Goal: Information Seeking & Learning: Learn about a topic

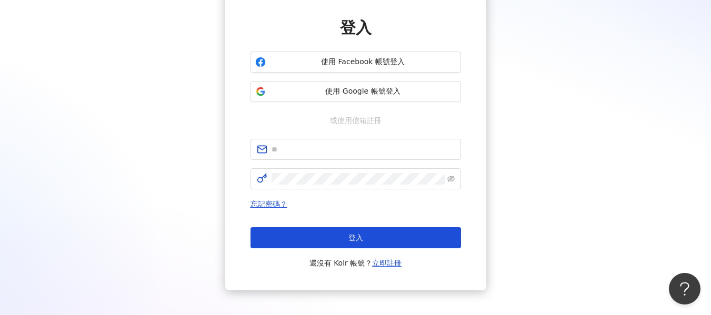
scroll to position [105, 0]
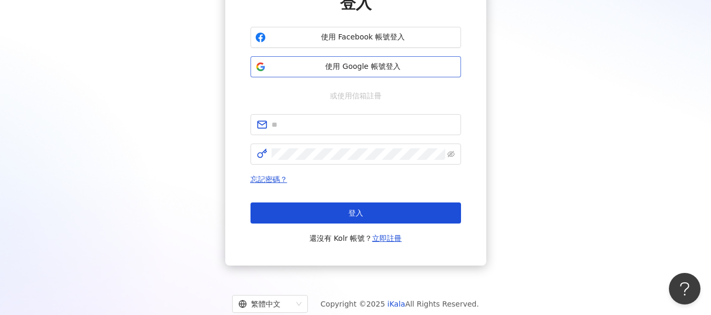
click at [395, 69] on span "使用 Google 帳號登入" at bounding box center [363, 67] width 186 height 11
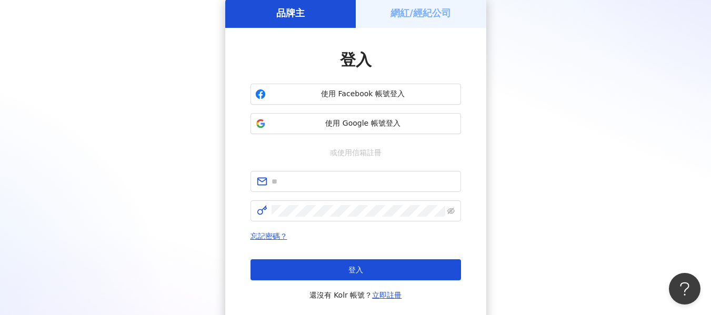
scroll to position [0, 0]
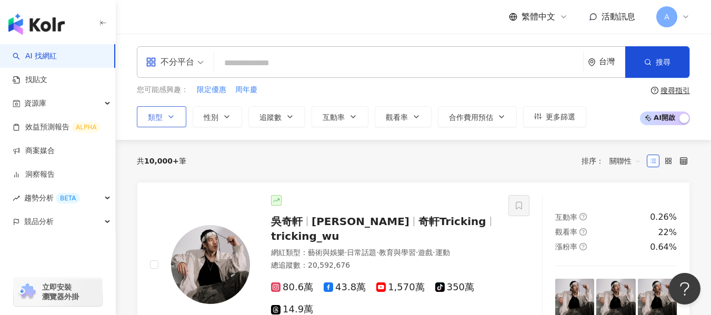
click at [181, 118] on button "類型" at bounding box center [161, 116] width 49 height 21
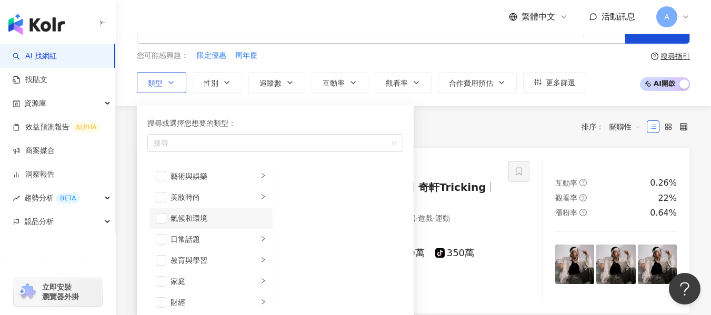
scroll to position [53, 0]
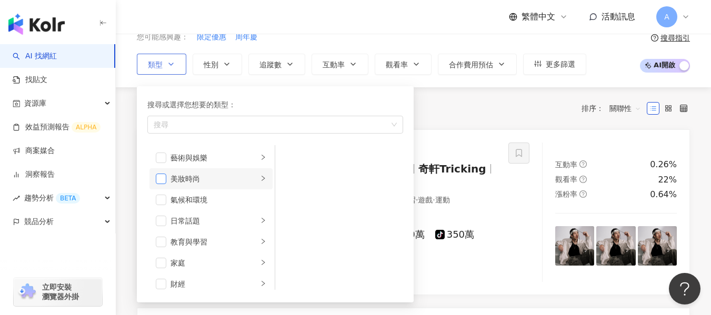
click at [162, 179] on span "button" at bounding box center [161, 179] width 11 height 11
click at [205, 73] on button "性別" at bounding box center [217, 64] width 49 height 21
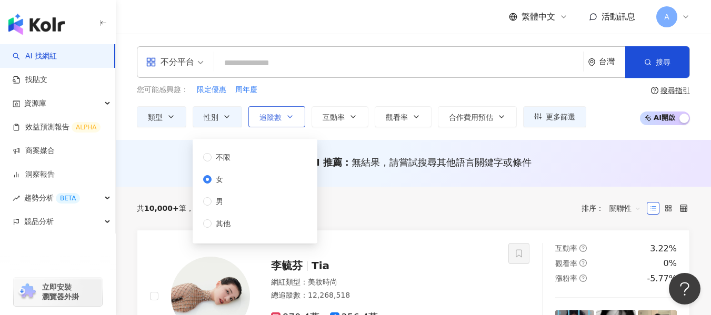
click at [277, 113] on span "追蹤數" at bounding box center [271, 117] width 22 height 8
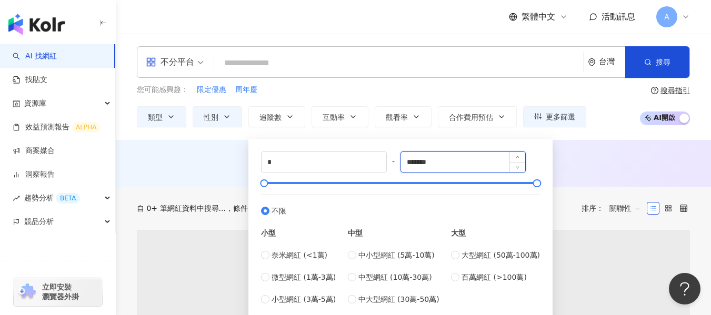
click at [422, 164] on input "*******" at bounding box center [463, 162] width 125 height 20
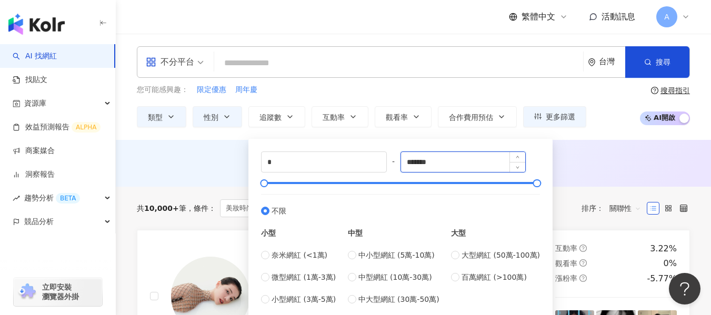
drag, startPoint x: 444, startPoint y: 165, endPoint x: 406, endPoint y: 166, distance: 37.9
click at [406, 166] on input "*******" at bounding box center [463, 162] width 125 height 20
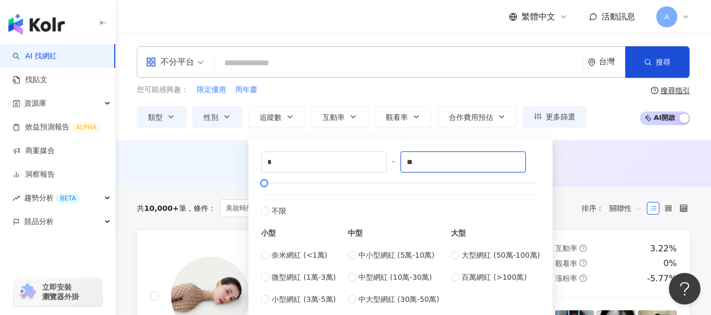
type input "*"
type input "*****"
click at [595, 179] on div "AI 推薦 ： 無結果，請嘗試搜尋其他語言關鍵字或條件" at bounding box center [413, 163] width 595 height 47
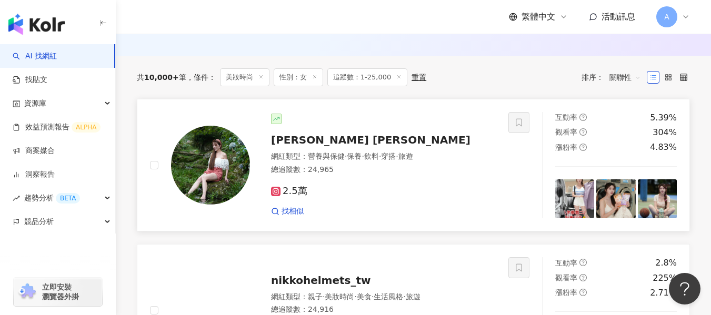
scroll to position [369, 0]
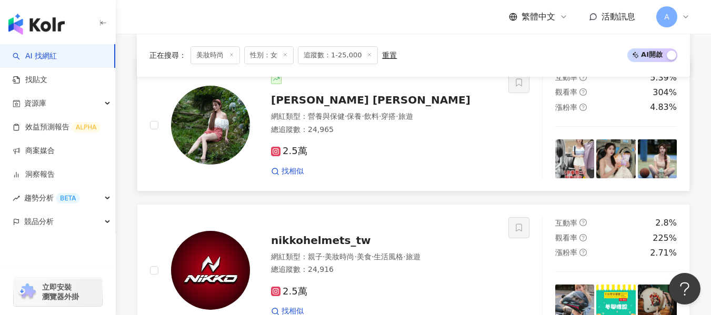
click at [370, 146] on div "2.5萬 找相似" at bounding box center [383, 156] width 225 height 39
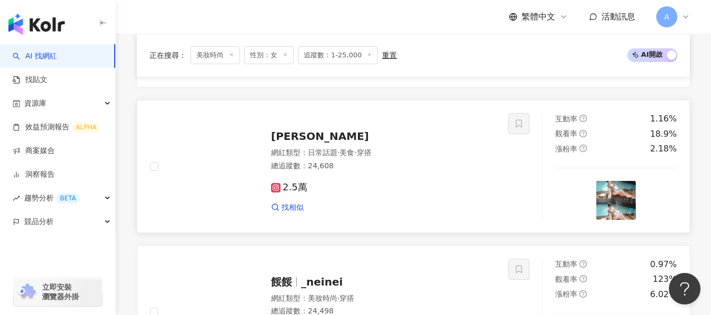
scroll to position [1056, 0]
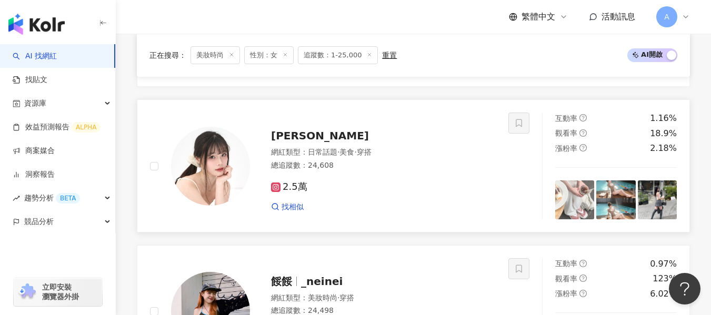
click at [371, 173] on div "網紅類型 ： 日常話題 · 美食 · 穿搭 總追蹤數 ： 24,608" at bounding box center [383, 160] width 225 height 26
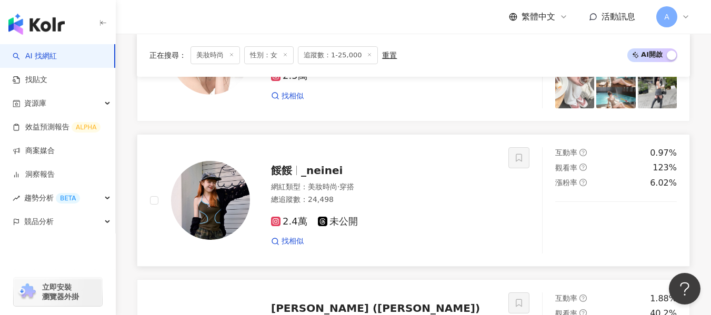
scroll to position [1161, 0]
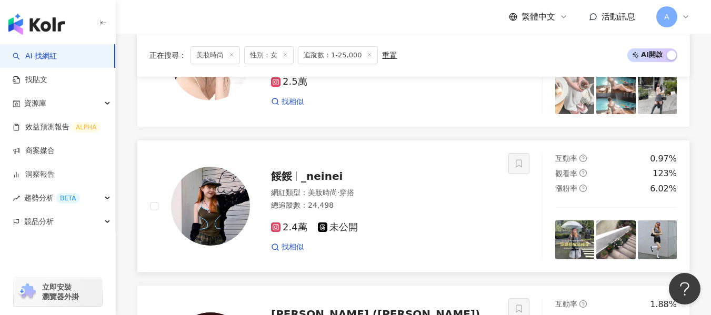
click at [424, 179] on div "餒餒 _neinei" at bounding box center [383, 176] width 225 height 15
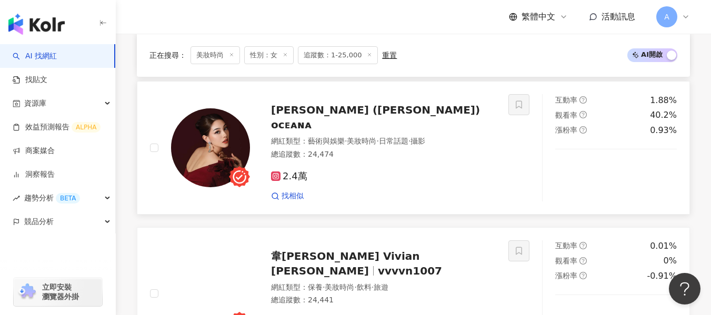
scroll to position [1367, 0]
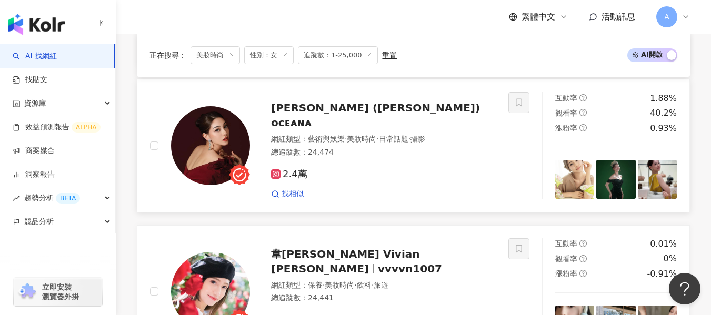
click at [379, 156] on div "總追蹤數 ： 24,474" at bounding box center [383, 152] width 225 height 11
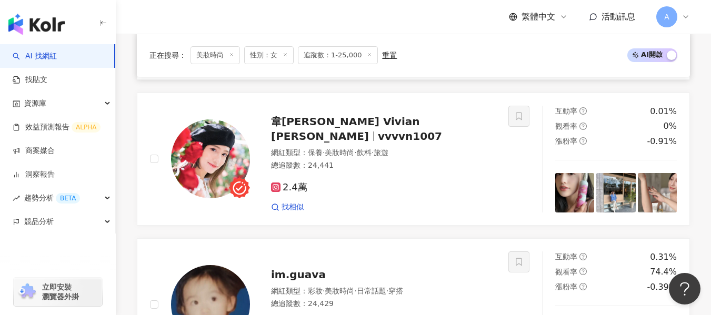
scroll to position [1504, 0]
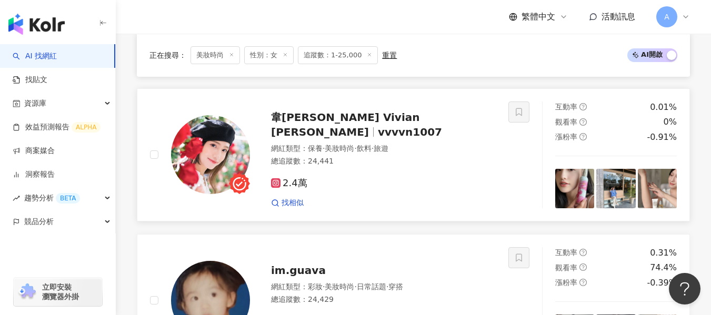
click at [448, 153] on div "網紅類型 ： 保養 · 美妝時尚 · 飲料 · 旅遊" at bounding box center [383, 149] width 225 height 11
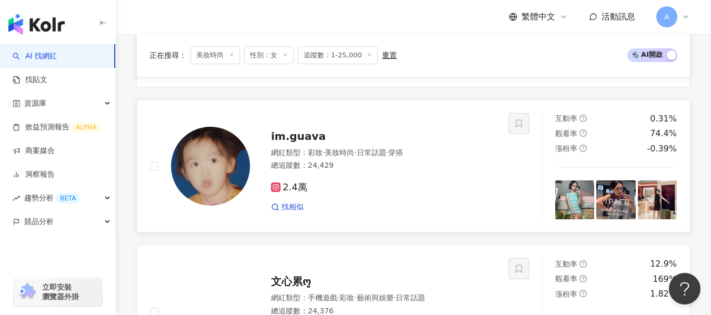
scroll to position [1638, 0]
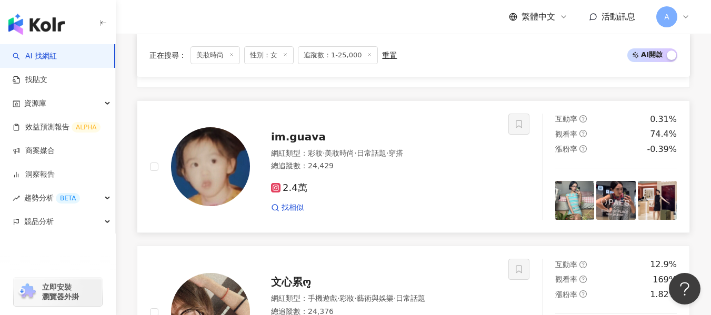
click at [384, 212] on div "找相似" at bounding box center [383, 208] width 225 height 11
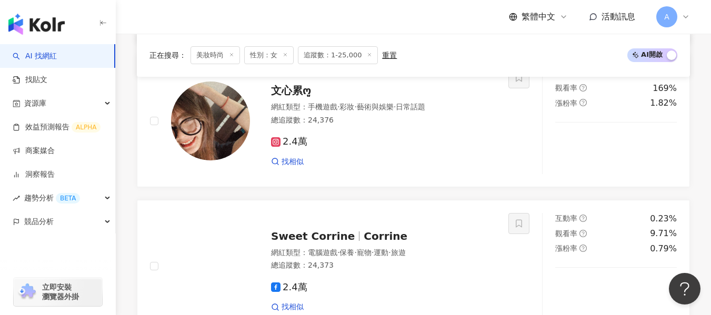
scroll to position [1830, 0]
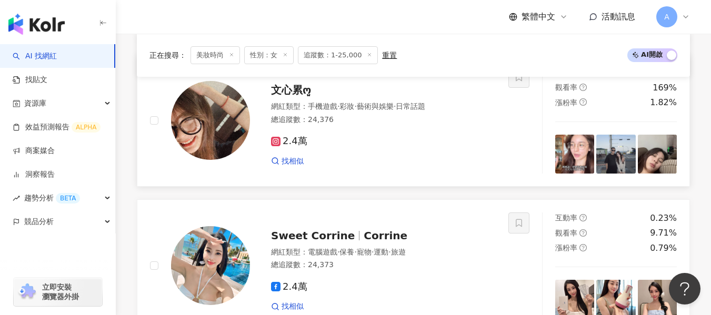
click at [417, 135] on div "2.4萬 找相似" at bounding box center [383, 146] width 225 height 39
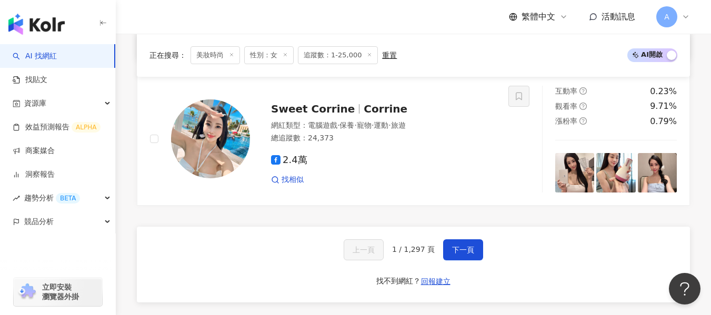
scroll to position [2009, 0]
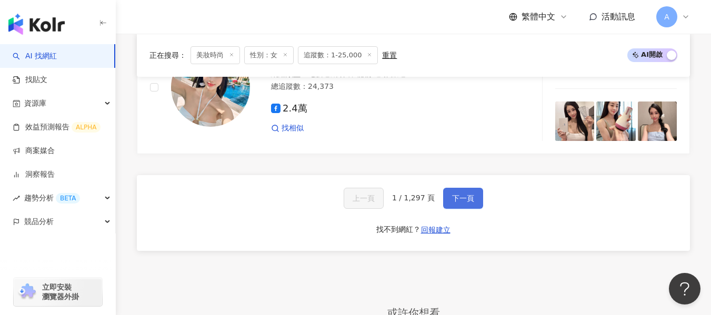
click at [459, 203] on span "下一頁" at bounding box center [463, 198] width 22 height 8
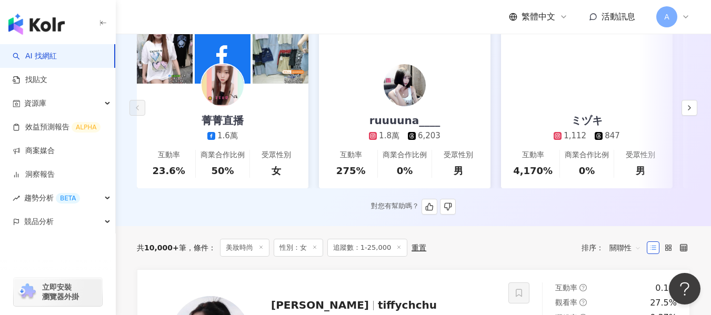
scroll to position [158, 0]
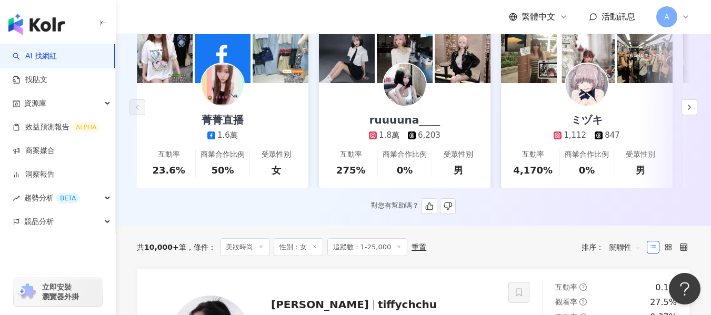
click at [541, 111] on link "ミヅキ 1,112 847 互動率 4,170% 商業合作比例 0% 受眾性別 男" at bounding box center [587, 135] width 172 height 105
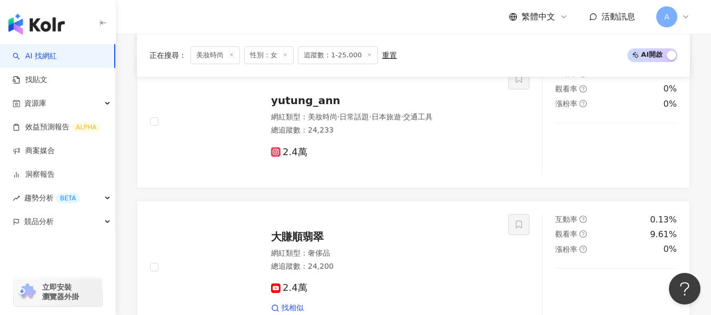
scroll to position [1183, 0]
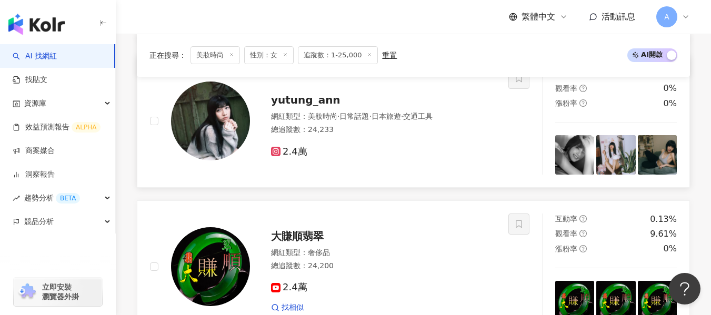
click at [363, 148] on div "2.4萬" at bounding box center [383, 148] width 225 height 20
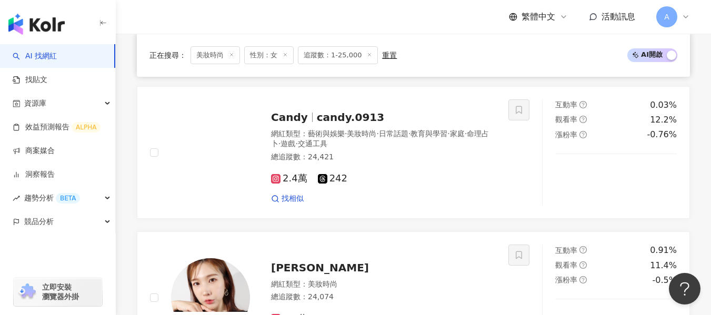
scroll to position [1588, 0]
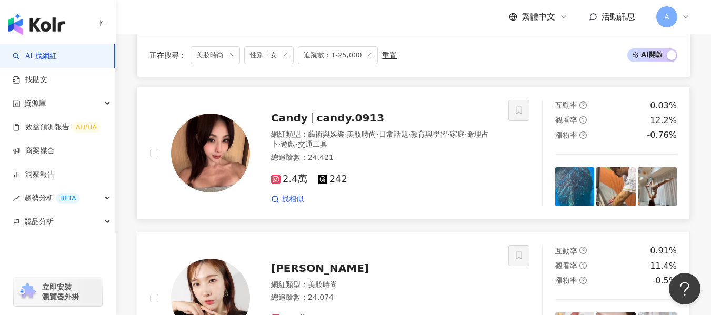
click at [387, 162] on div "總追蹤數 ： 24,421" at bounding box center [383, 158] width 225 height 11
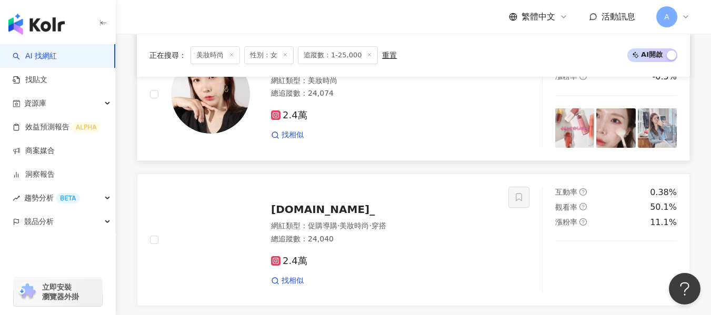
scroll to position [2004, 0]
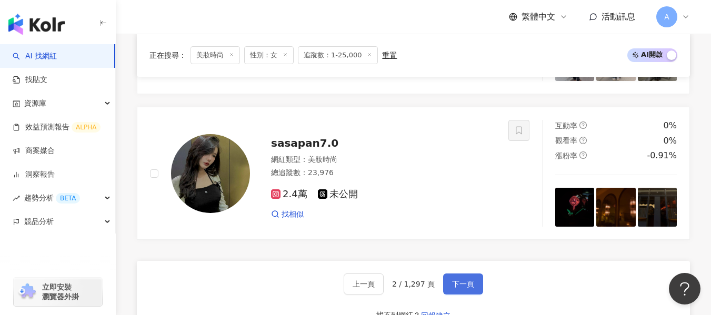
click at [459, 289] on span "下一頁" at bounding box center [463, 284] width 22 height 8
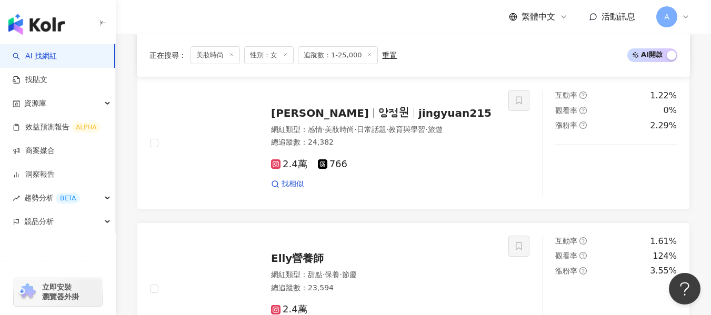
scroll to position [1806, 0]
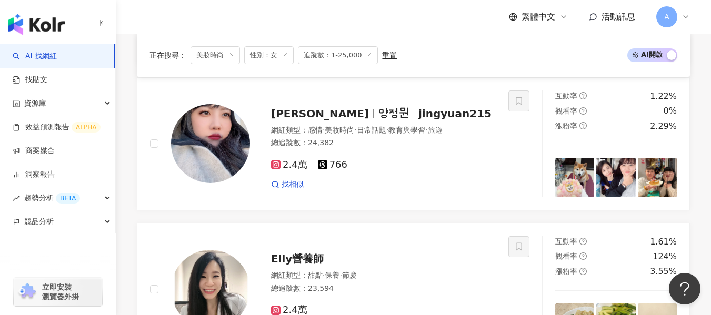
click at [472, 171] on div "2.4萬 766" at bounding box center [383, 166] width 225 height 12
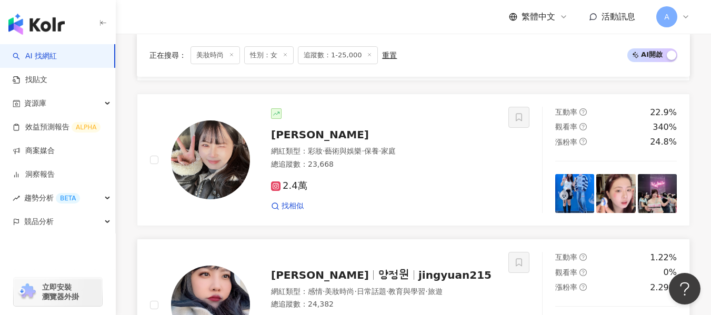
scroll to position [1643, 0]
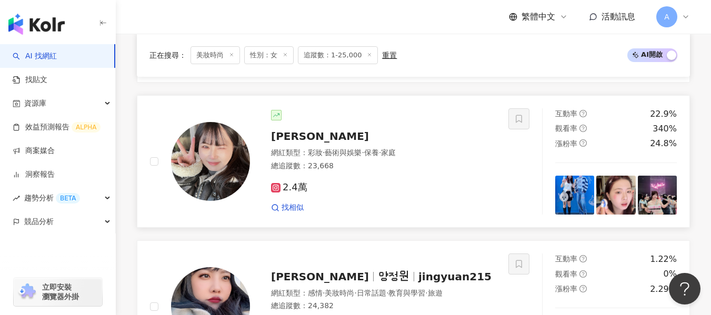
click at [409, 191] on div "2.4萬" at bounding box center [383, 188] width 225 height 12
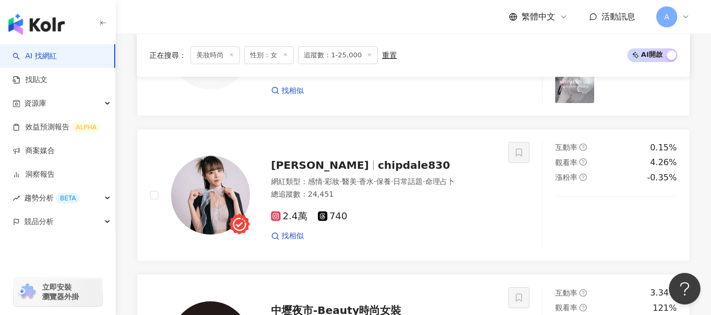
scroll to position [1161, 0]
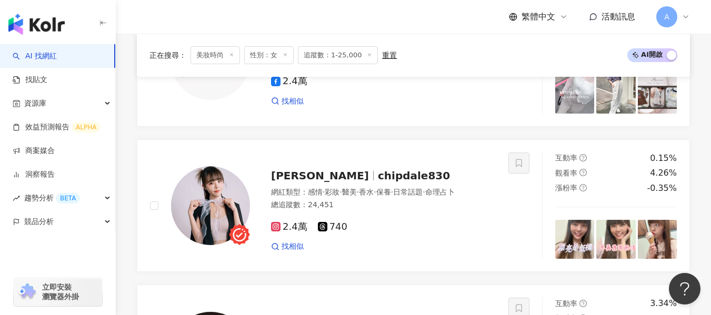
click at [369, 198] on div "網紅類型 ： 感情 · 彩妝 · 醫美 · 香水 · 保養 · 日常話題 · 命理占卜" at bounding box center [383, 192] width 225 height 11
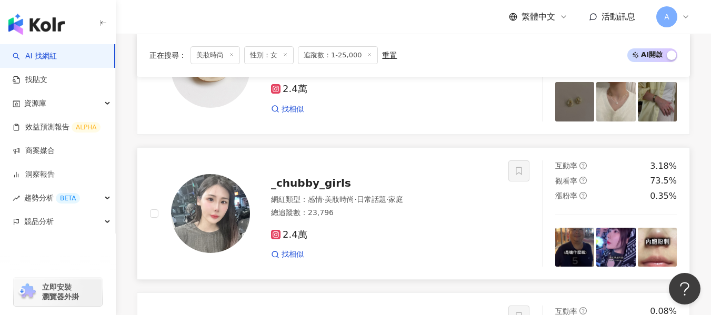
scroll to position [862, 0]
click at [389, 260] on div "找相似" at bounding box center [383, 255] width 225 height 11
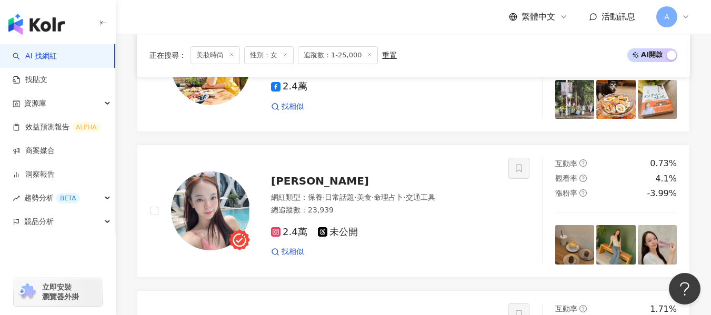
scroll to position [428, 0]
click at [404, 215] on div "總追蹤數 ： 23,939" at bounding box center [383, 210] width 225 height 11
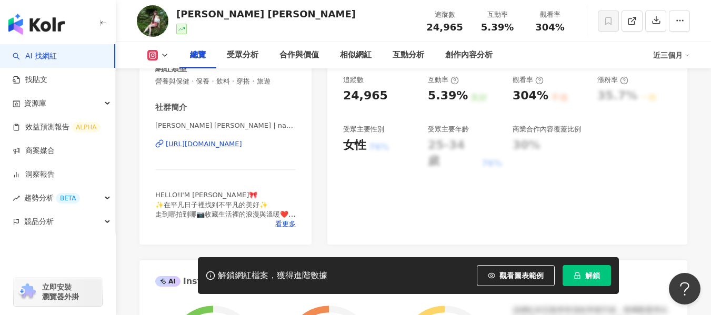
scroll to position [211, 0]
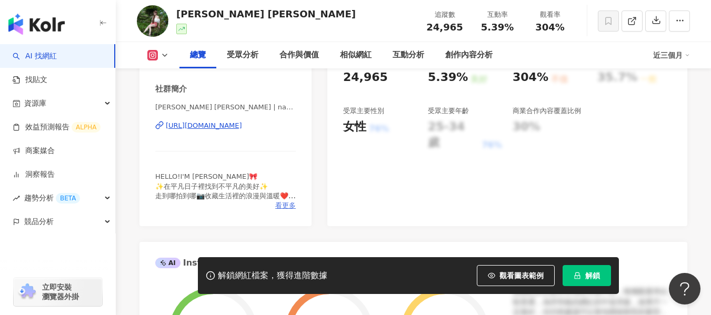
click at [283, 205] on span "看更多" at bounding box center [285, 205] width 21 height 9
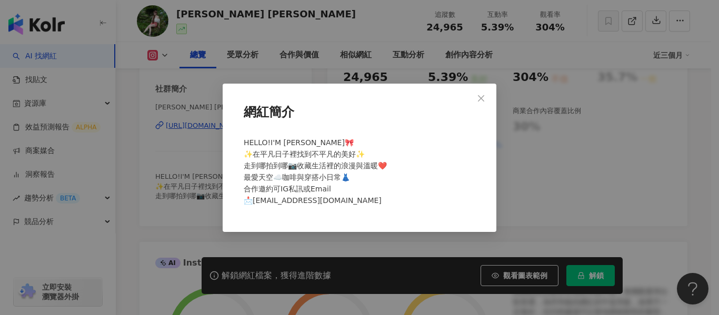
click at [478, 98] on icon "close" at bounding box center [481, 98] width 8 height 8
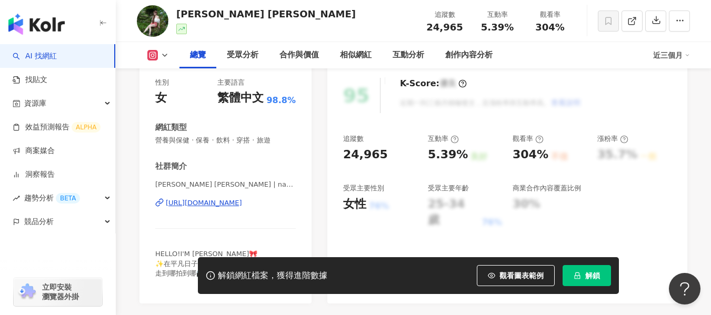
scroll to position [158, 0]
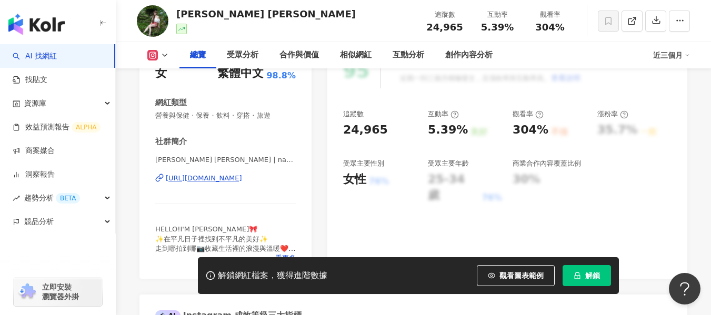
click at [242, 178] on div "https://www.instagram.com/nancy_w1230/" at bounding box center [204, 178] width 76 height 9
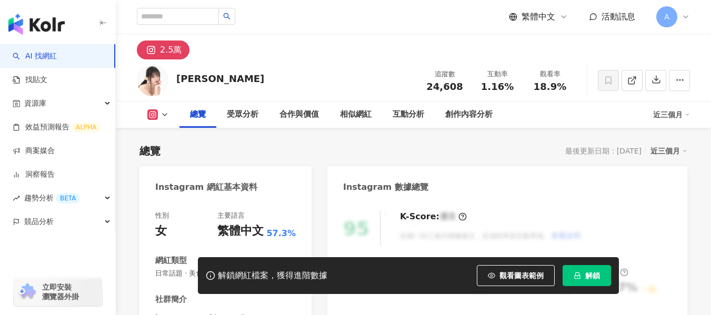
scroll to position [188, 0]
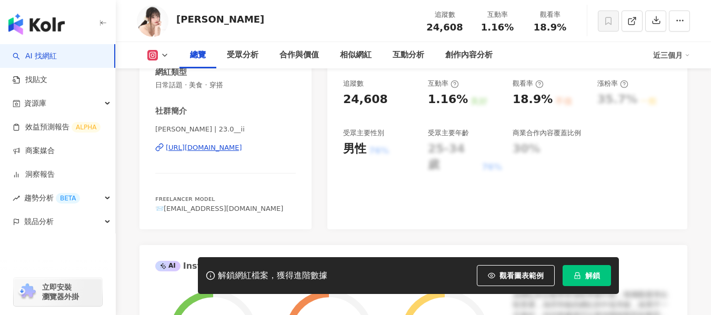
click at [215, 146] on div "https://www.instagram.com/23.0__ii/" at bounding box center [204, 147] width 76 height 9
drag, startPoint x: 192, startPoint y: 21, endPoint x: 177, endPoint y: 19, distance: 14.8
click at [177, 19] on div "艾琳 追蹤數 24,608 互動率 1.16% 觀看率 18.9%" at bounding box center [413, 21] width 595 height 42
click at [219, 148] on div "https://www.instagram.com/23.0__ii/" at bounding box center [204, 147] width 76 height 9
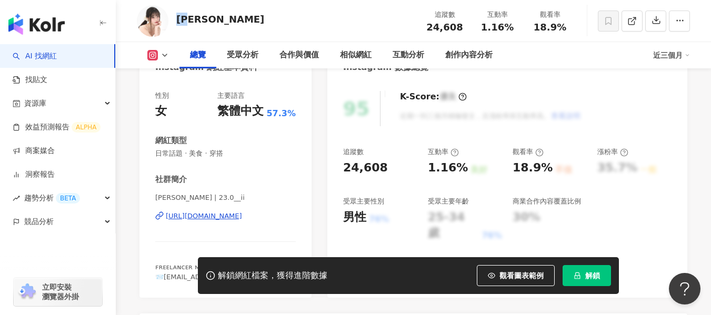
scroll to position [118, 0]
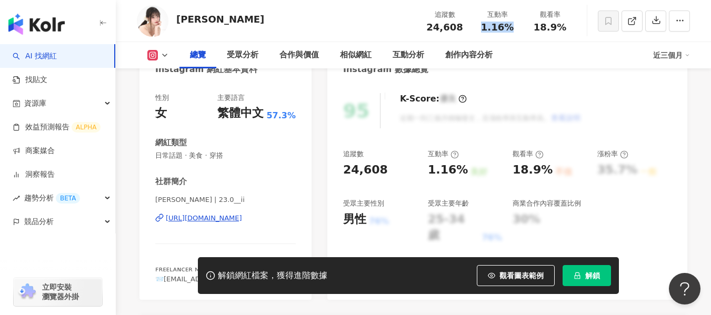
drag, startPoint x: 482, startPoint y: 27, endPoint x: 511, endPoint y: 29, distance: 29.0
click at [511, 29] on div "1.16%" at bounding box center [498, 27] width 40 height 11
copy span "1.16%"
drag, startPoint x: 532, startPoint y: 28, endPoint x: 573, endPoint y: 26, distance: 40.6
click at [573, 26] on div "觀看率 18.9%" at bounding box center [550, 20] width 53 height 23
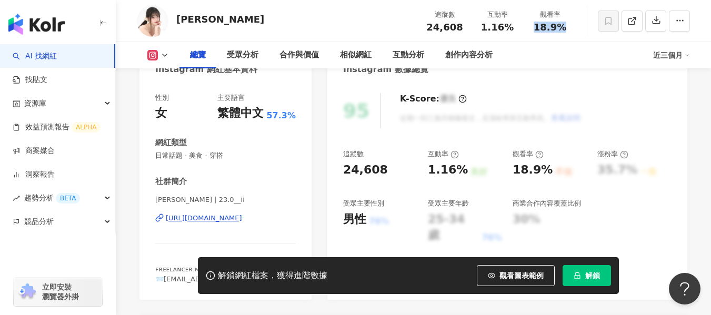
copy span "18.9%"
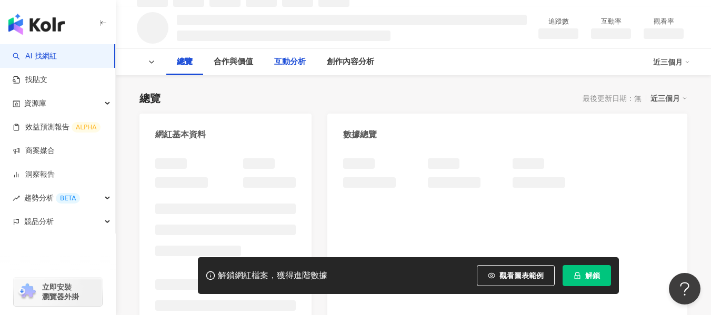
scroll to position [53, 0]
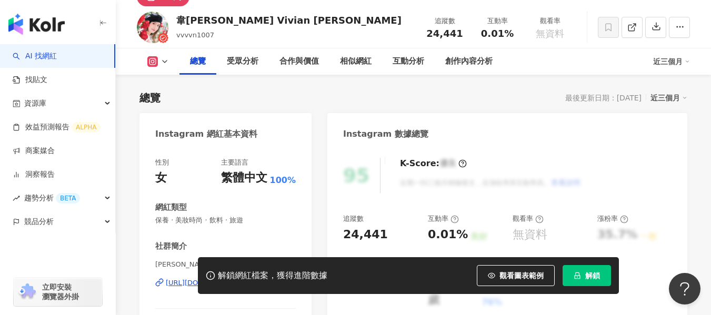
scroll to position [165, 0]
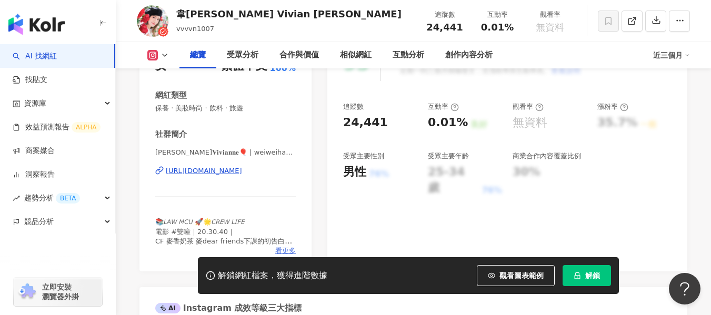
click at [278, 246] on span "看更多" at bounding box center [285, 250] width 21 height 9
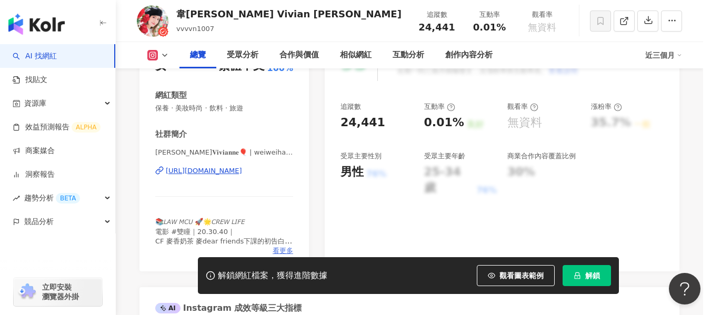
scroll to position [192, 0]
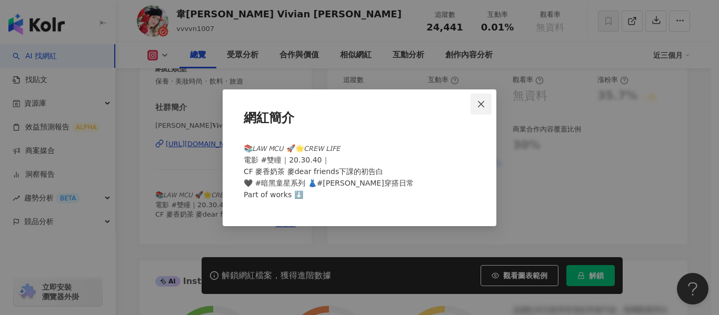
click at [482, 101] on icon "close" at bounding box center [481, 104] width 8 height 8
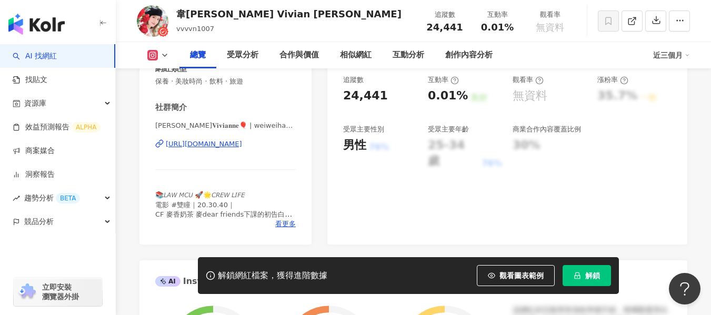
click at [242, 143] on div "https://www.instagram.com/weiweihan07/" at bounding box center [204, 144] width 76 height 9
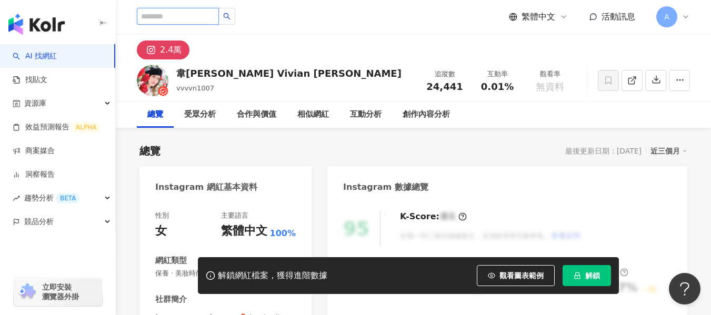
click at [219, 22] on input "search" at bounding box center [178, 16] width 82 height 17
type input "*"
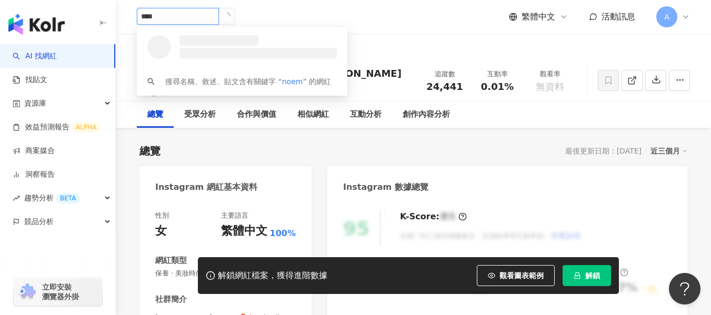
type input "*****"
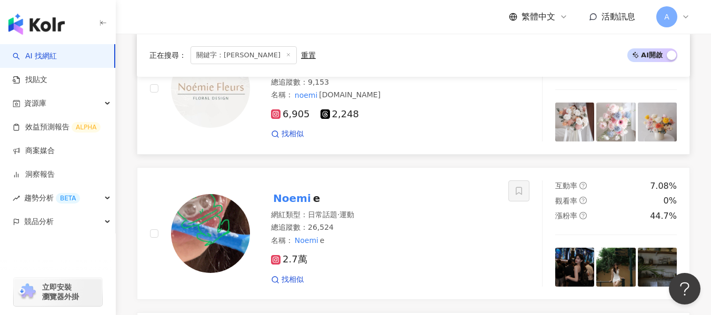
scroll to position [294, 0]
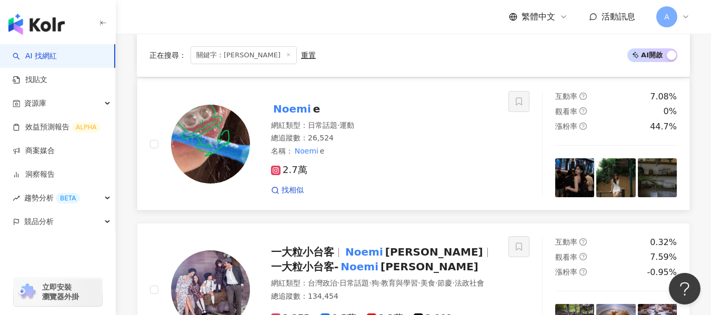
click at [427, 144] on div "網紅類型 ： 日常話題 · 運動 總追蹤數 ： 26,524 名稱 ： Noemi e" at bounding box center [383, 139] width 225 height 36
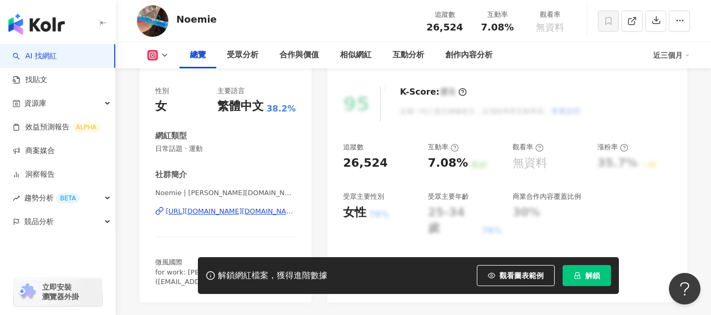
click at [258, 210] on div "[URL][DOMAIN_NAME][DOMAIN_NAME]" at bounding box center [231, 211] width 130 height 9
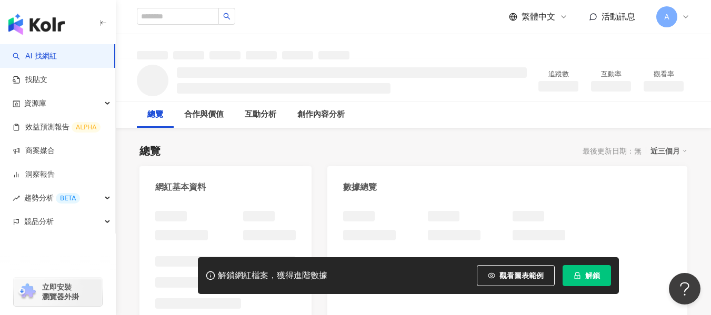
scroll to position [62, 0]
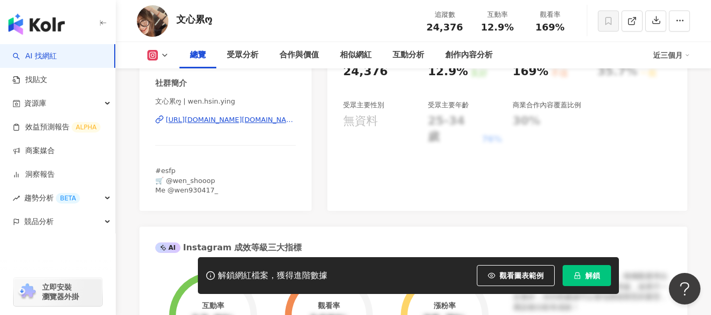
scroll to position [217, 0]
click at [257, 121] on div "https://www.instagram.com/wen.hsin.ying/" at bounding box center [231, 119] width 130 height 9
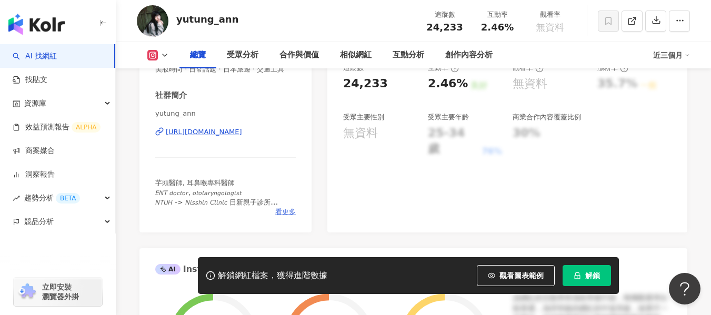
click at [283, 214] on span "看更多" at bounding box center [285, 211] width 21 height 9
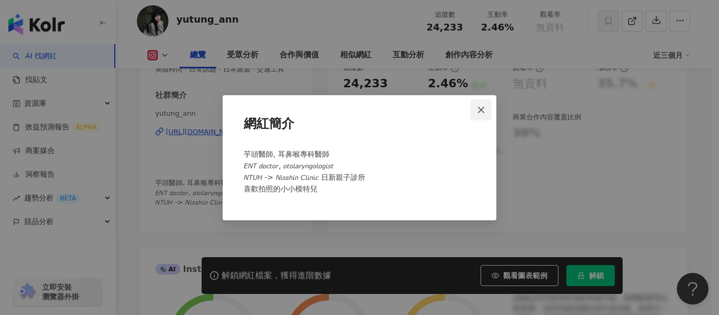
click at [481, 106] on icon "close" at bounding box center [481, 110] width 8 height 8
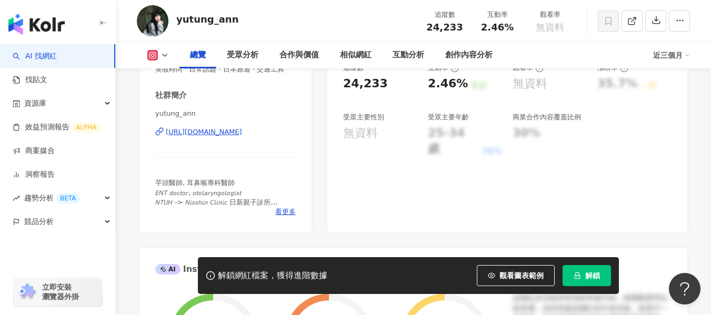
click at [242, 131] on div "https://www.instagram.com/yutung_ann/?g=5" at bounding box center [204, 131] width 76 height 9
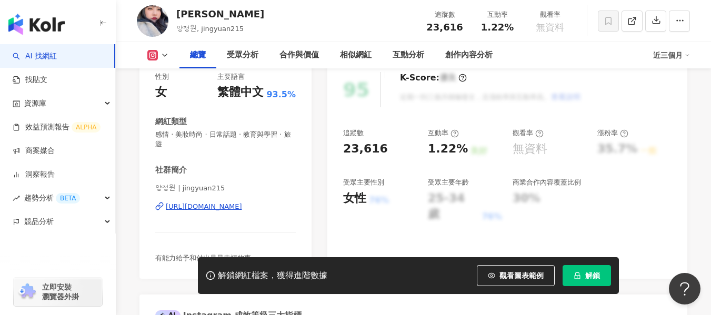
scroll to position [193, 0]
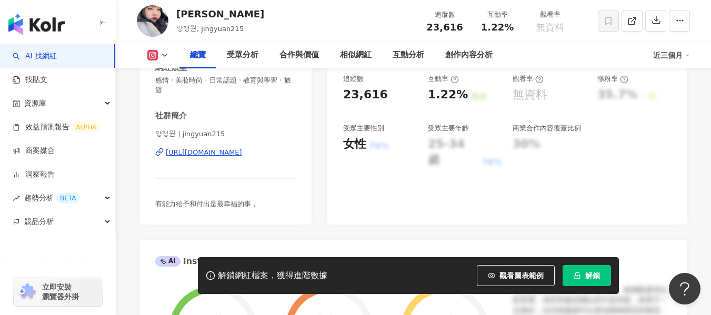
click at [242, 152] on div "https://www.instagram.com/jingyuan215/" at bounding box center [204, 152] width 76 height 9
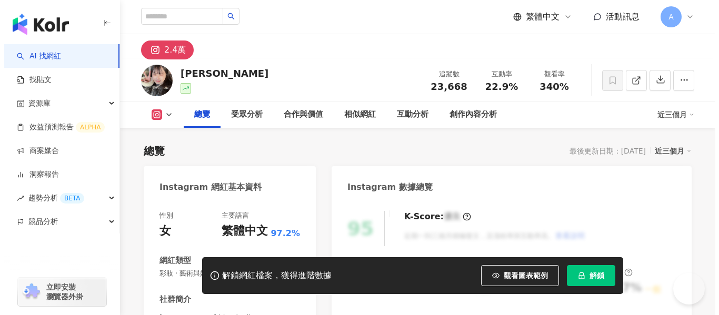
scroll to position [242, 0]
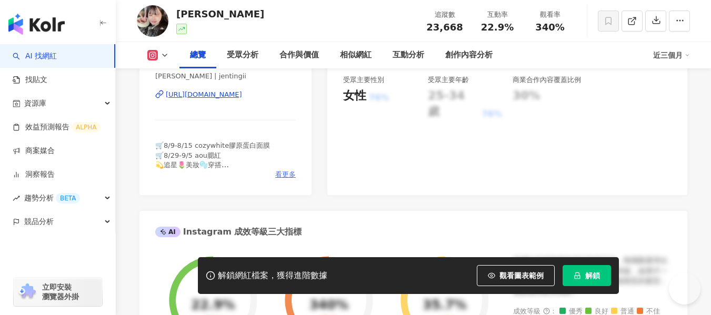
click at [283, 173] on span "看更多" at bounding box center [285, 174] width 21 height 9
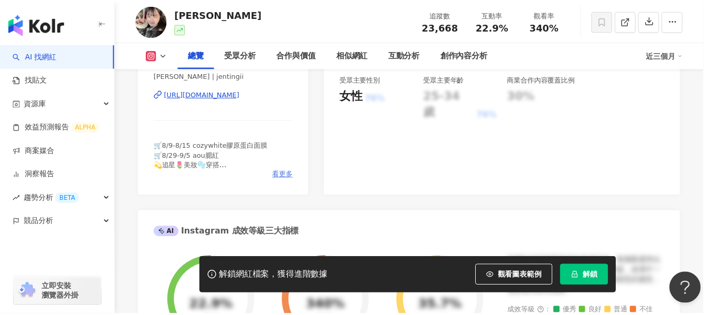
scroll to position [0, 0]
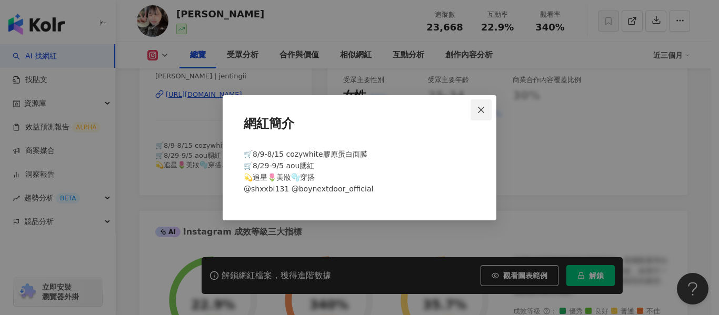
click at [484, 115] on button "Close" at bounding box center [481, 110] width 21 height 21
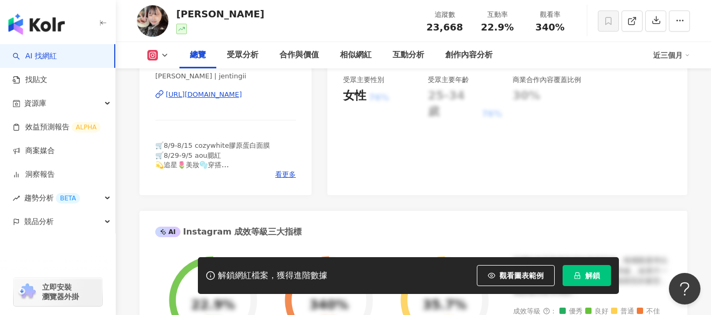
click at [242, 98] on div "https://www.instagram.com/jentingii/" at bounding box center [204, 94] width 76 height 9
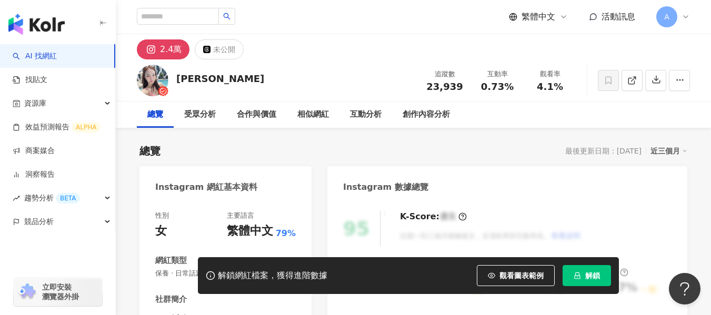
scroll to position [253, 0]
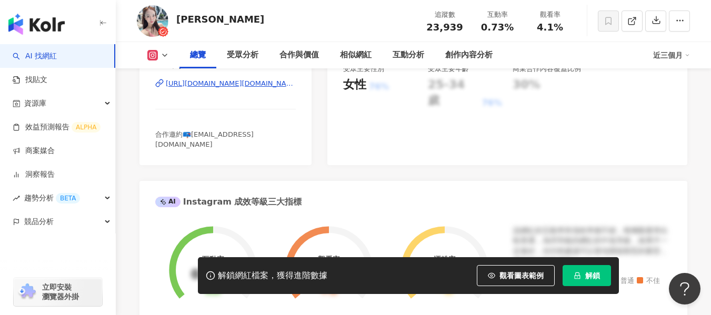
click at [235, 88] on div "[URL][DOMAIN_NAME][DOMAIN_NAME]" at bounding box center [231, 83] width 130 height 9
click at [481, 24] on div "0.73%" at bounding box center [498, 27] width 40 height 11
drag, startPoint x: 510, startPoint y: 28, endPoint x: 475, endPoint y: 27, distance: 35.3
click at [475, 27] on div "互動率 0.73%" at bounding box center [497, 20] width 53 height 23
copy span "0.73%"
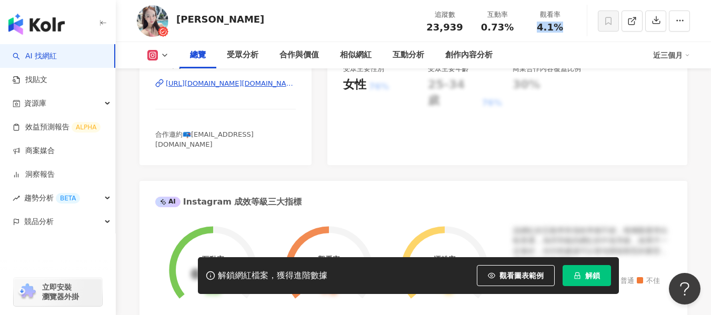
drag, startPoint x: 535, startPoint y: 27, endPoint x: 560, endPoint y: 28, distance: 24.8
click at [560, 28] on div "4.1%" at bounding box center [550, 27] width 40 height 11
copy span "4.1%"
